Goal: Task Accomplishment & Management: Use online tool/utility

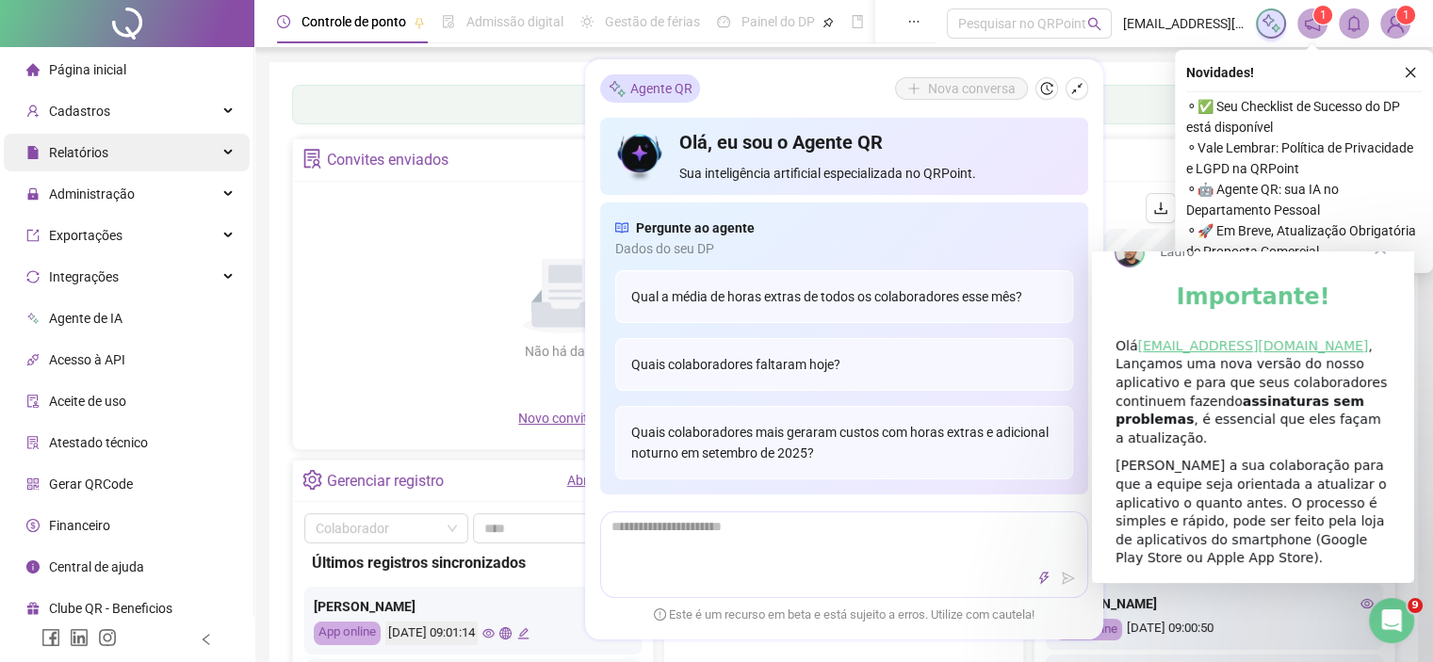
click at [127, 149] on div "Relatórios" at bounding box center [127, 153] width 246 height 38
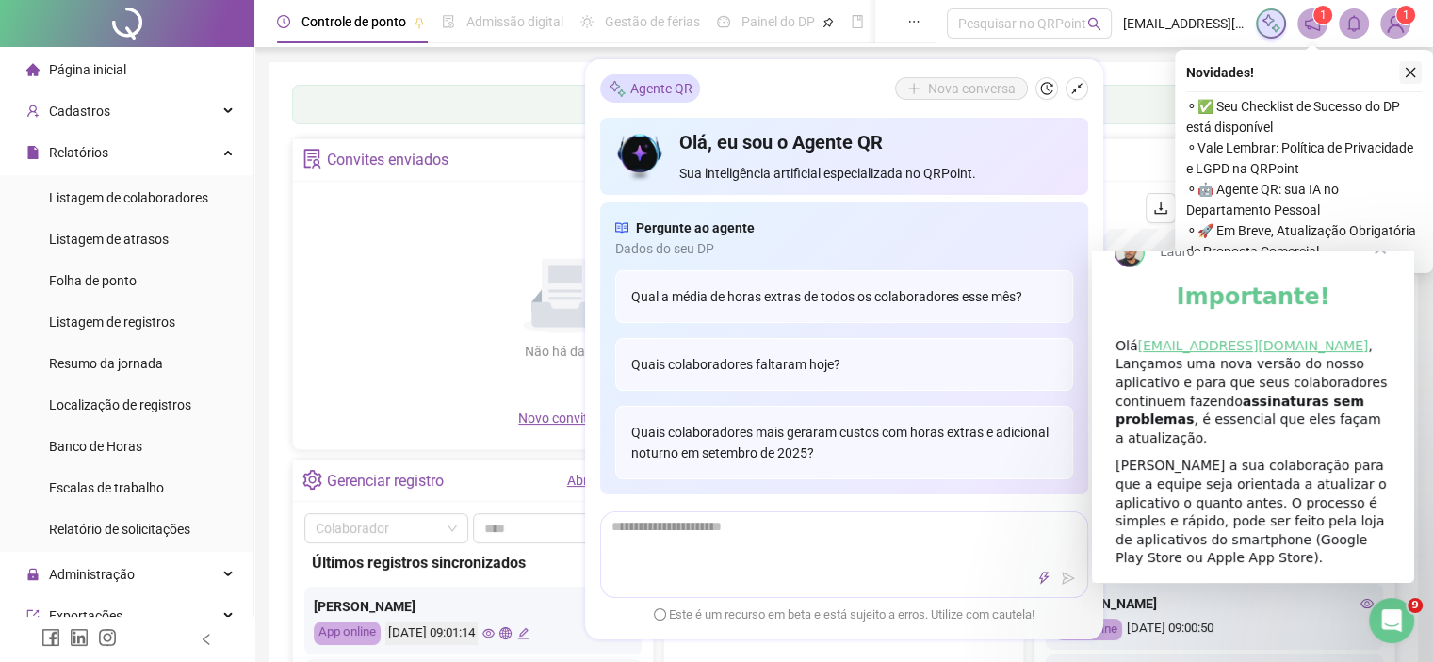
click at [1416, 74] on icon "close" at bounding box center [1410, 72] width 13 height 13
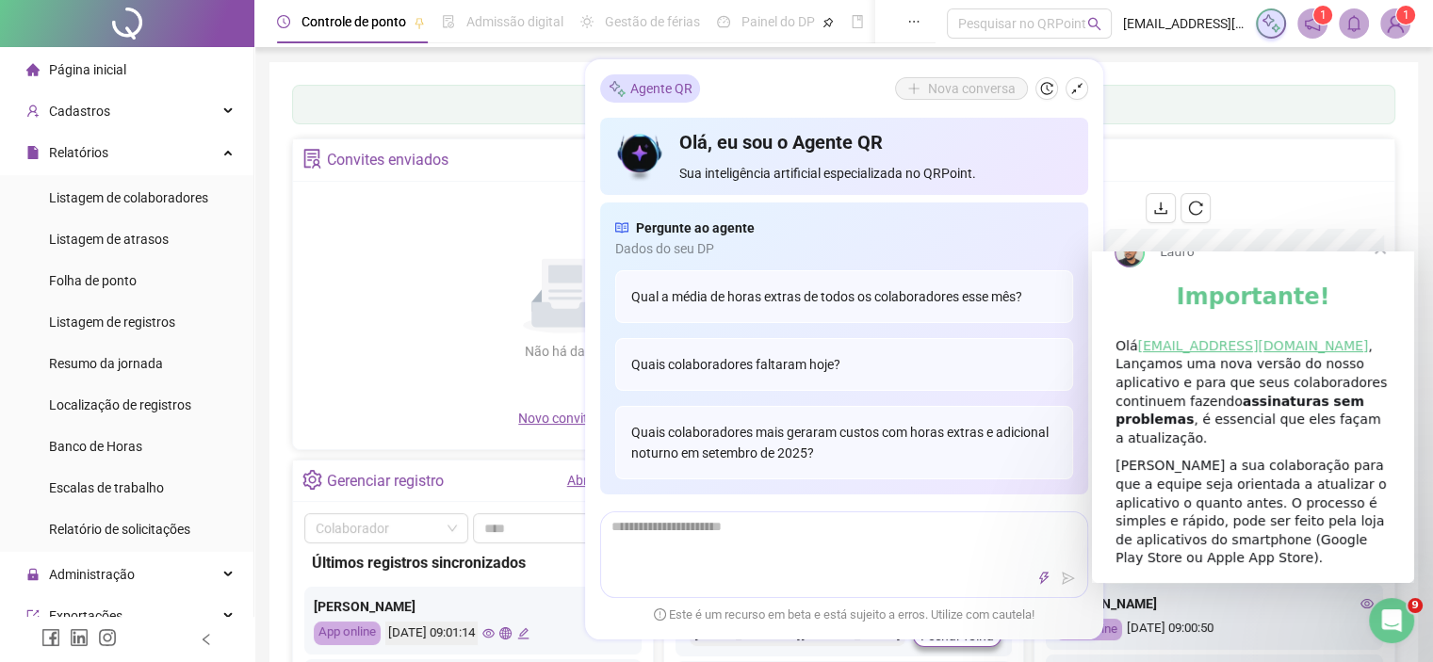
click at [1379, 278] on span "Fechar" at bounding box center [1380, 249] width 68 height 68
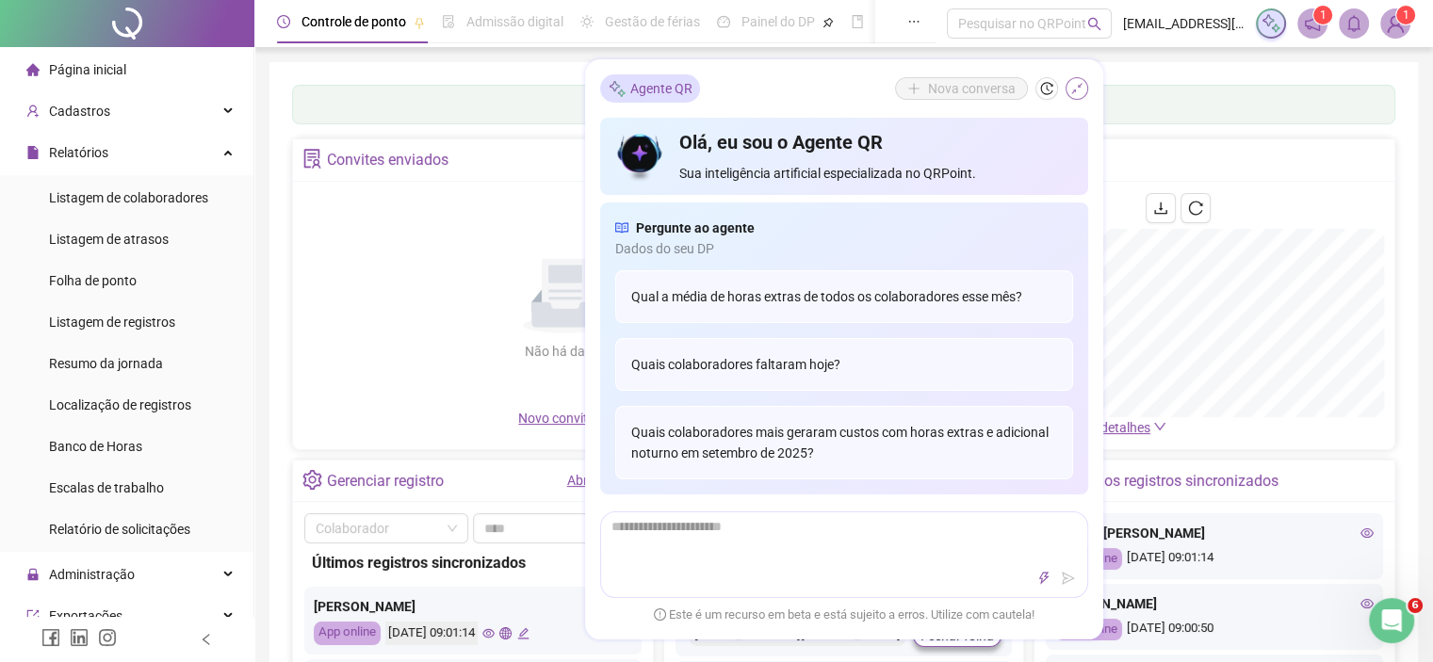
click at [1075, 83] on icon "shrink" at bounding box center [1076, 88] width 13 height 13
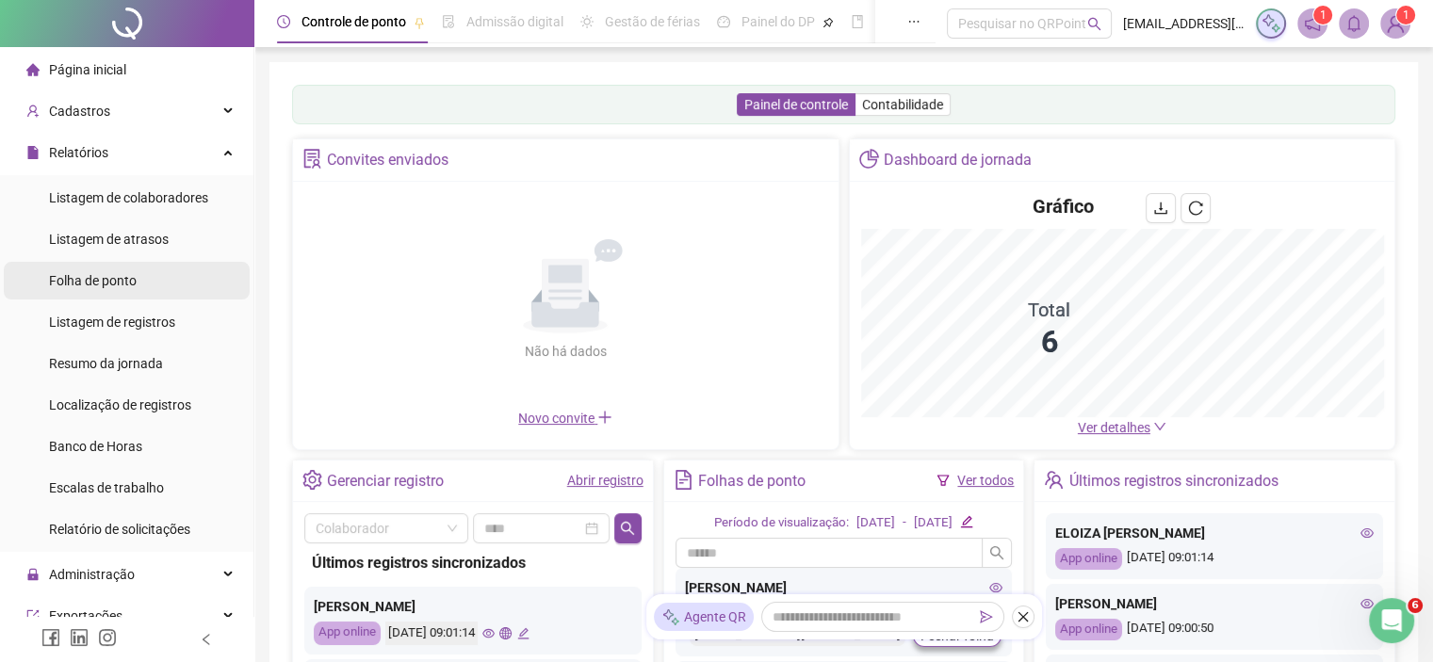
click at [135, 288] on span "Folha de ponto" at bounding box center [93, 280] width 88 height 15
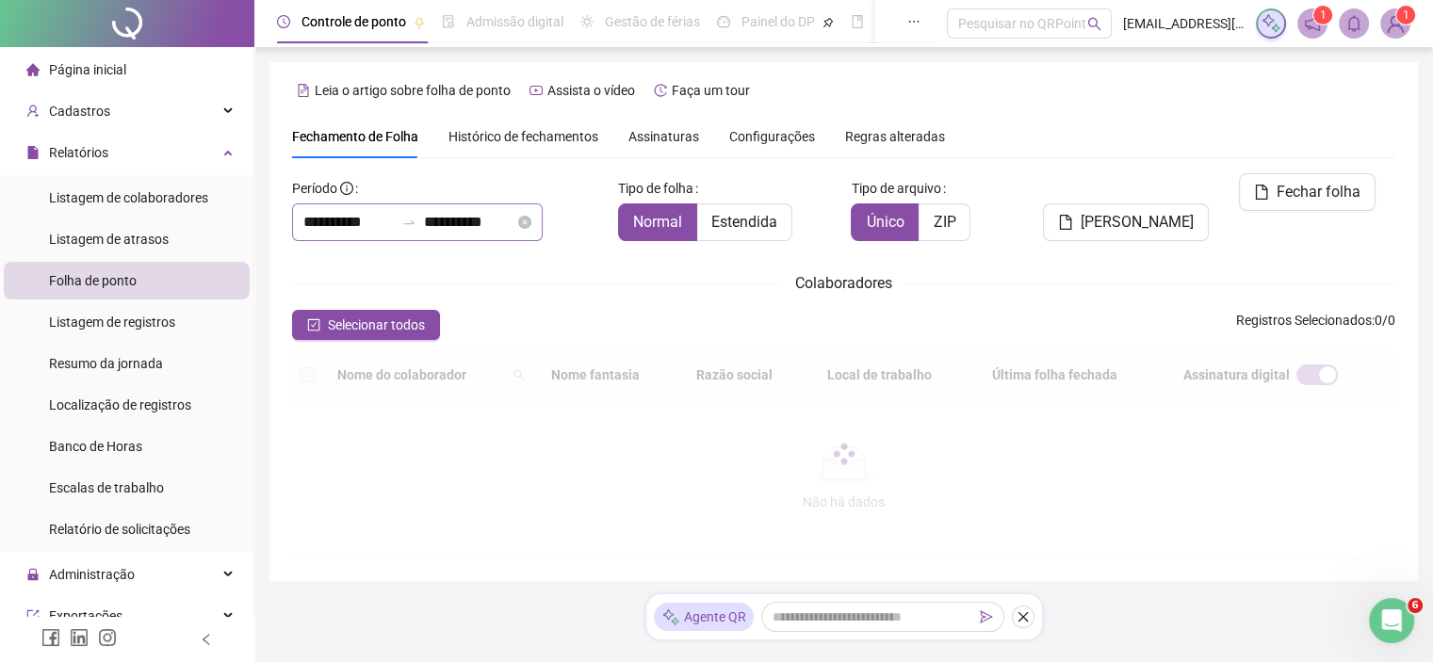
scroll to position [54, 0]
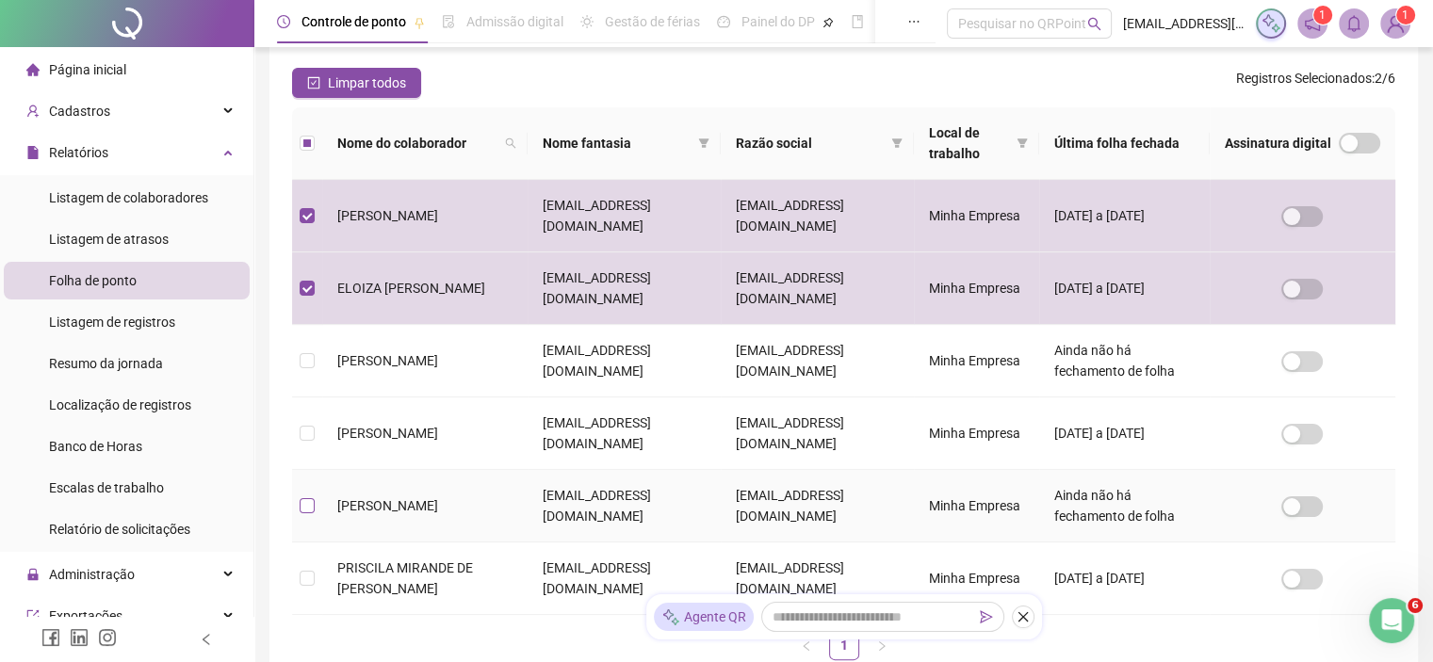
click at [309, 496] on label at bounding box center [307, 506] width 15 height 21
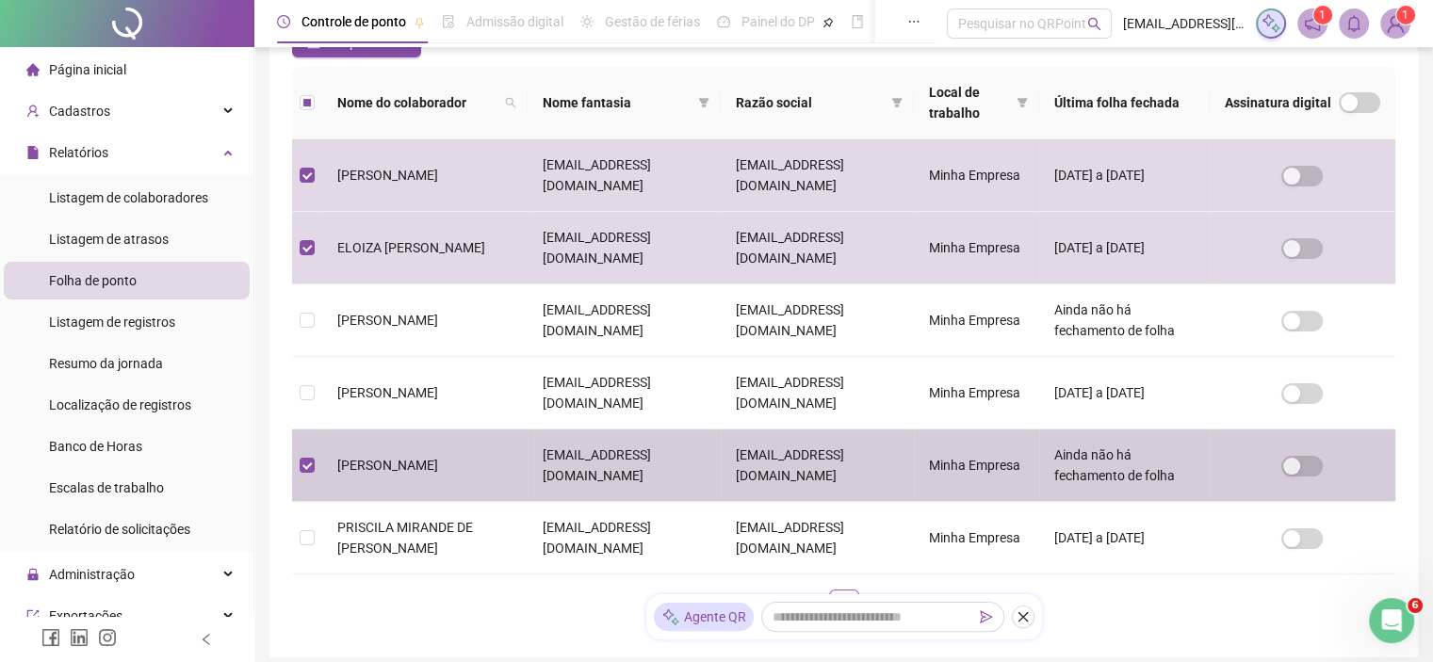
scroll to position [0, 0]
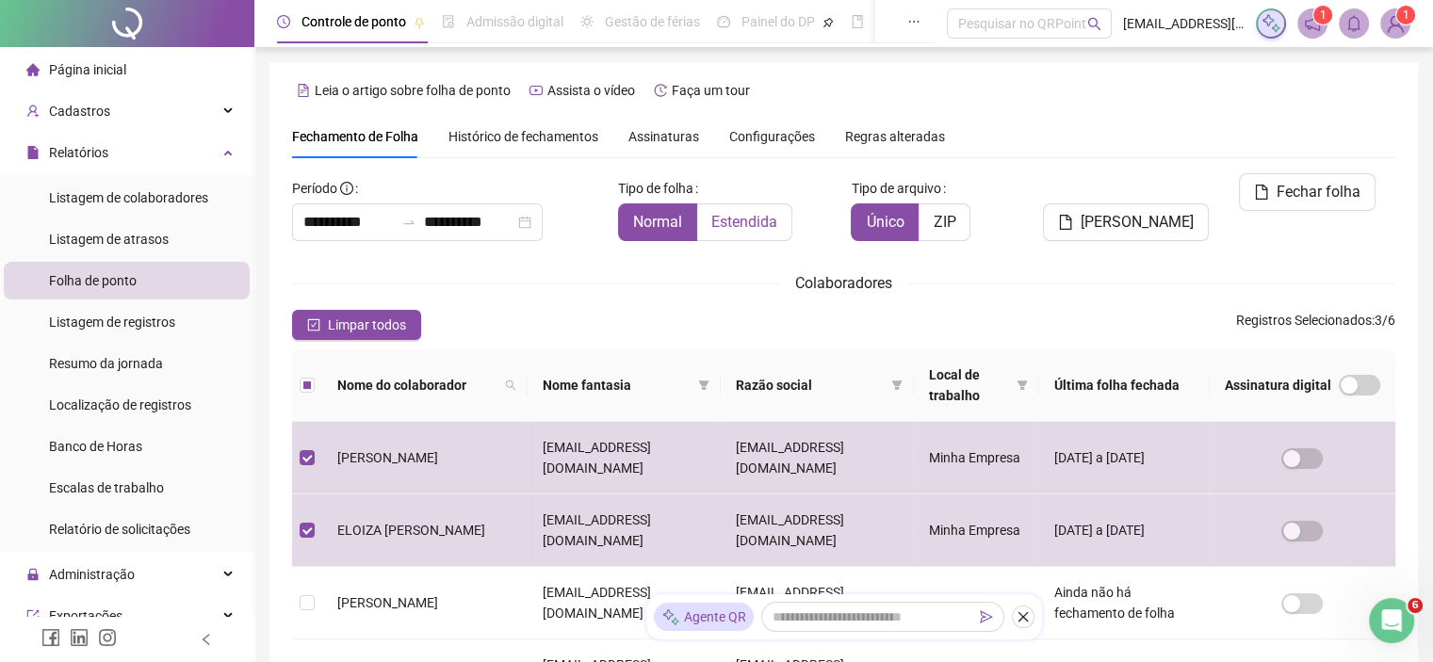
click at [742, 219] on span "Estendida" at bounding box center [744, 222] width 66 height 18
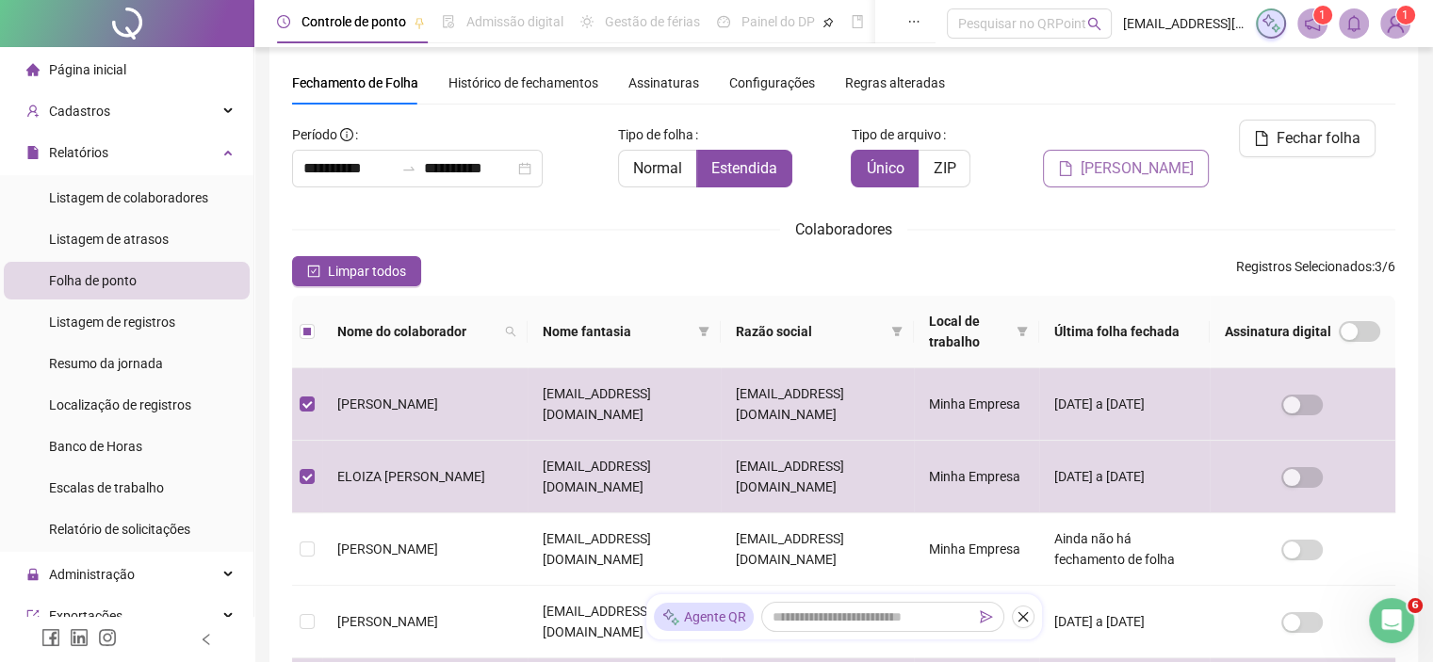
click at [1145, 157] on span "[PERSON_NAME]" at bounding box center [1137, 168] width 113 height 23
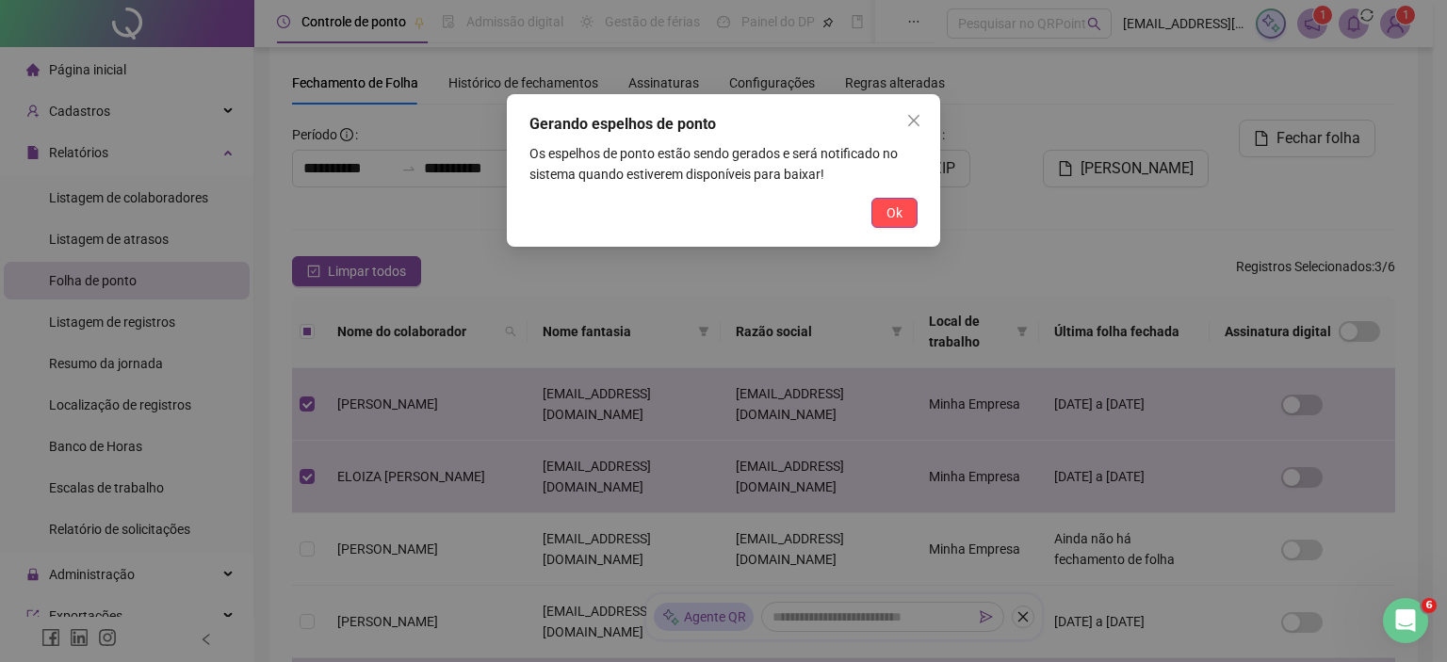
drag, startPoint x: 900, startPoint y: 206, endPoint x: 1330, endPoint y: 118, distance: 439.6
click at [897, 206] on span "Ok" at bounding box center [895, 213] width 16 height 21
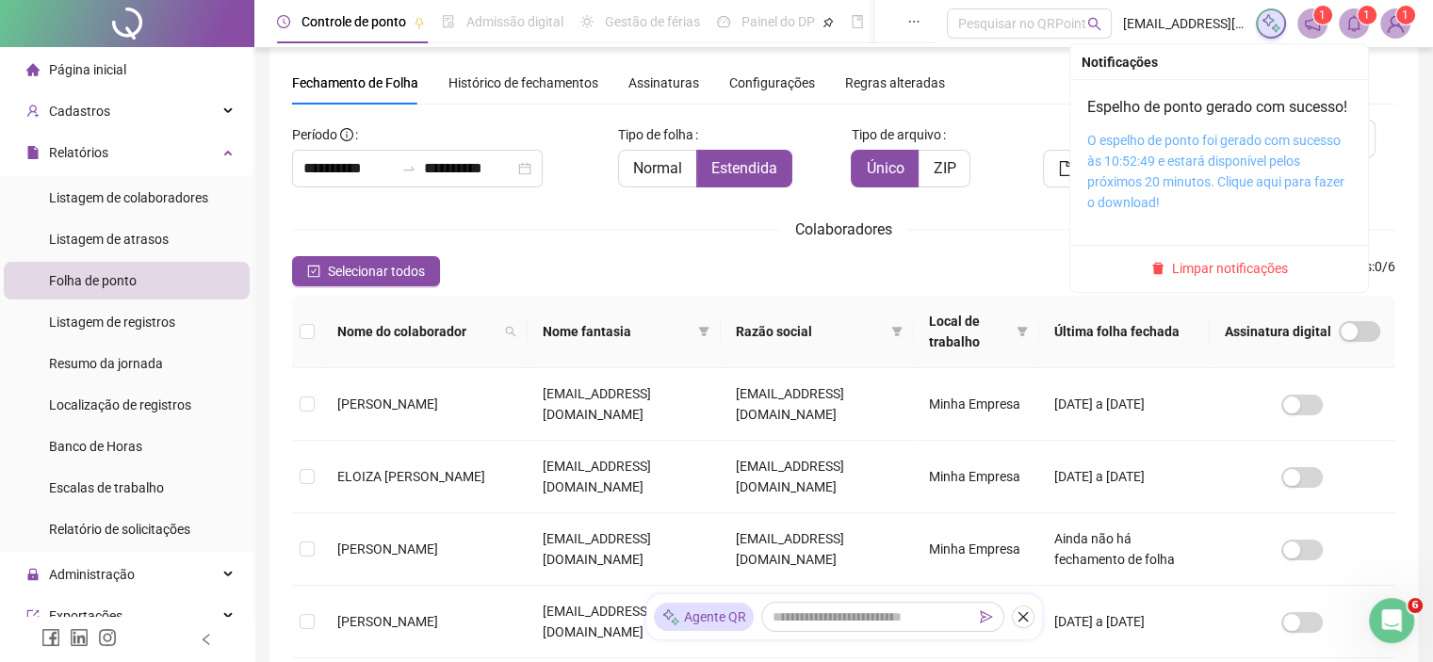
click at [1133, 187] on link "O espelho de ponto foi gerado com sucesso às 10:52:49 e estará disponível pelos…" at bounding box center [1215, 171] width 257 height 77
